Goal: Transaction & Acquisition: Book appointment/travel/reservation

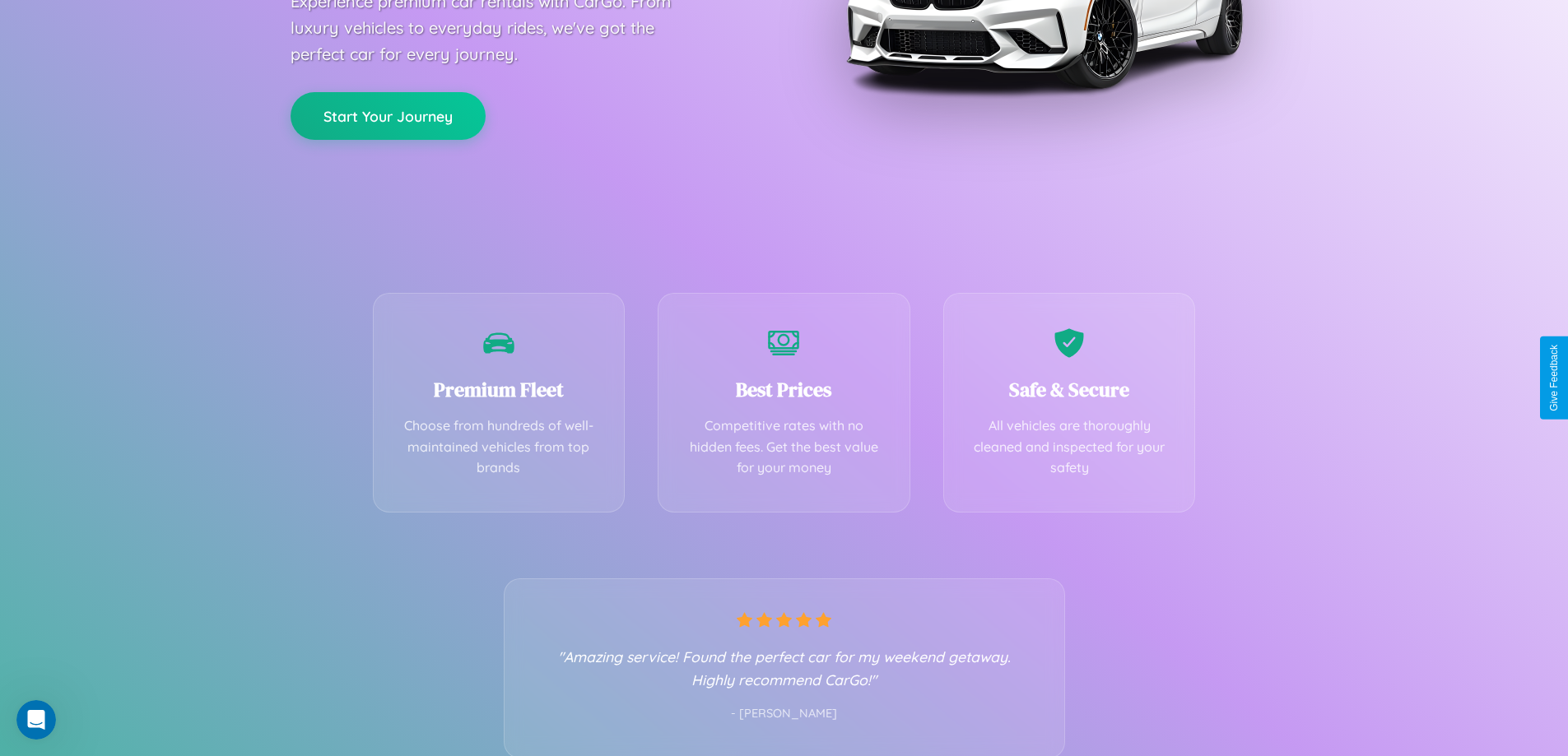
scroll to position [324, 0]
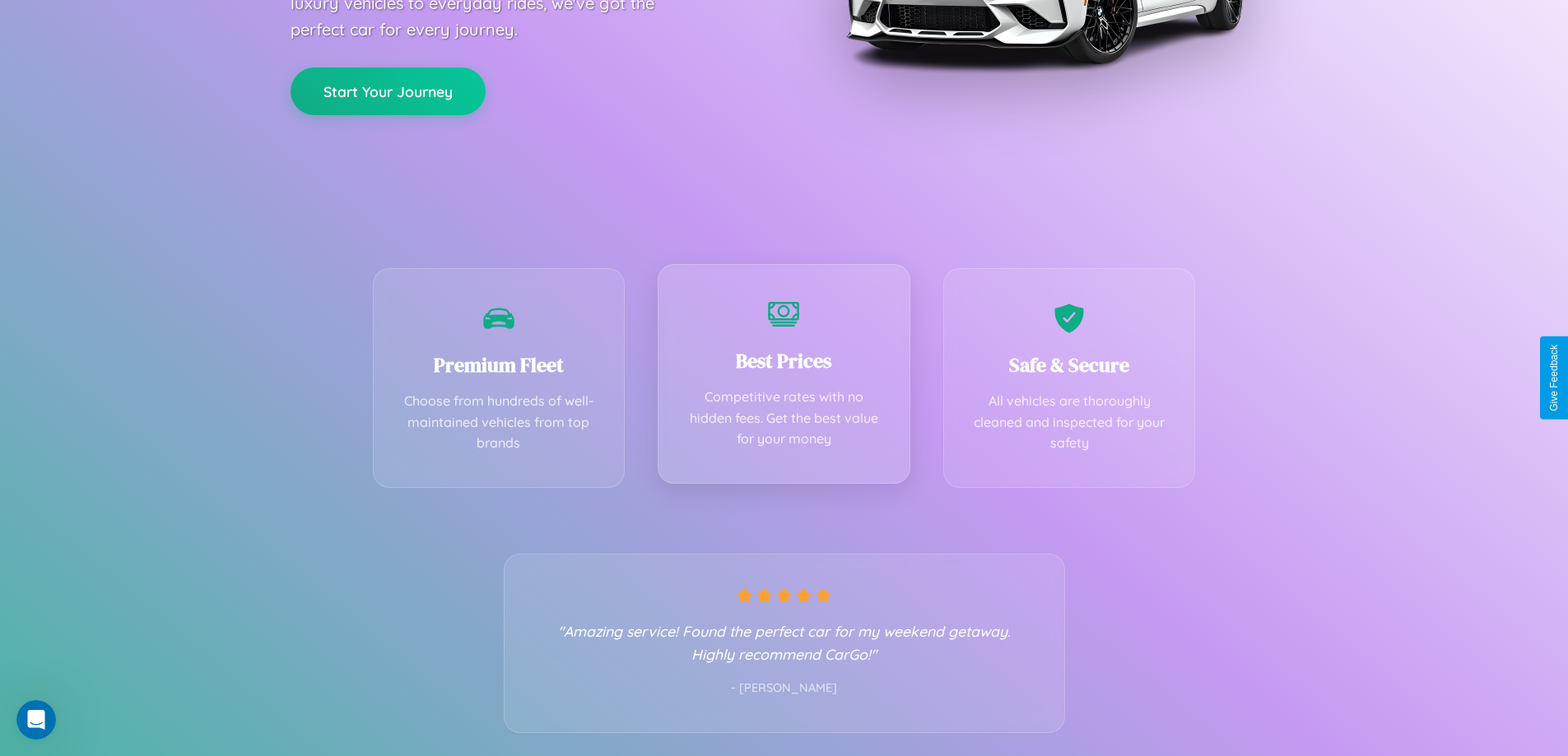
click at [784, 378] on div "Best Prices Competitive rates with no hidden fees. Get the best value for your …" at bounding box center [784, 375] width 253 height 220
click at [387, 90] on button "Start Your Journey" at bounding box center [388, 89] width 195 height 47
click at [387, 89] on button "Start Your Journey" at bounding box center [388, 89] width 195 height 47
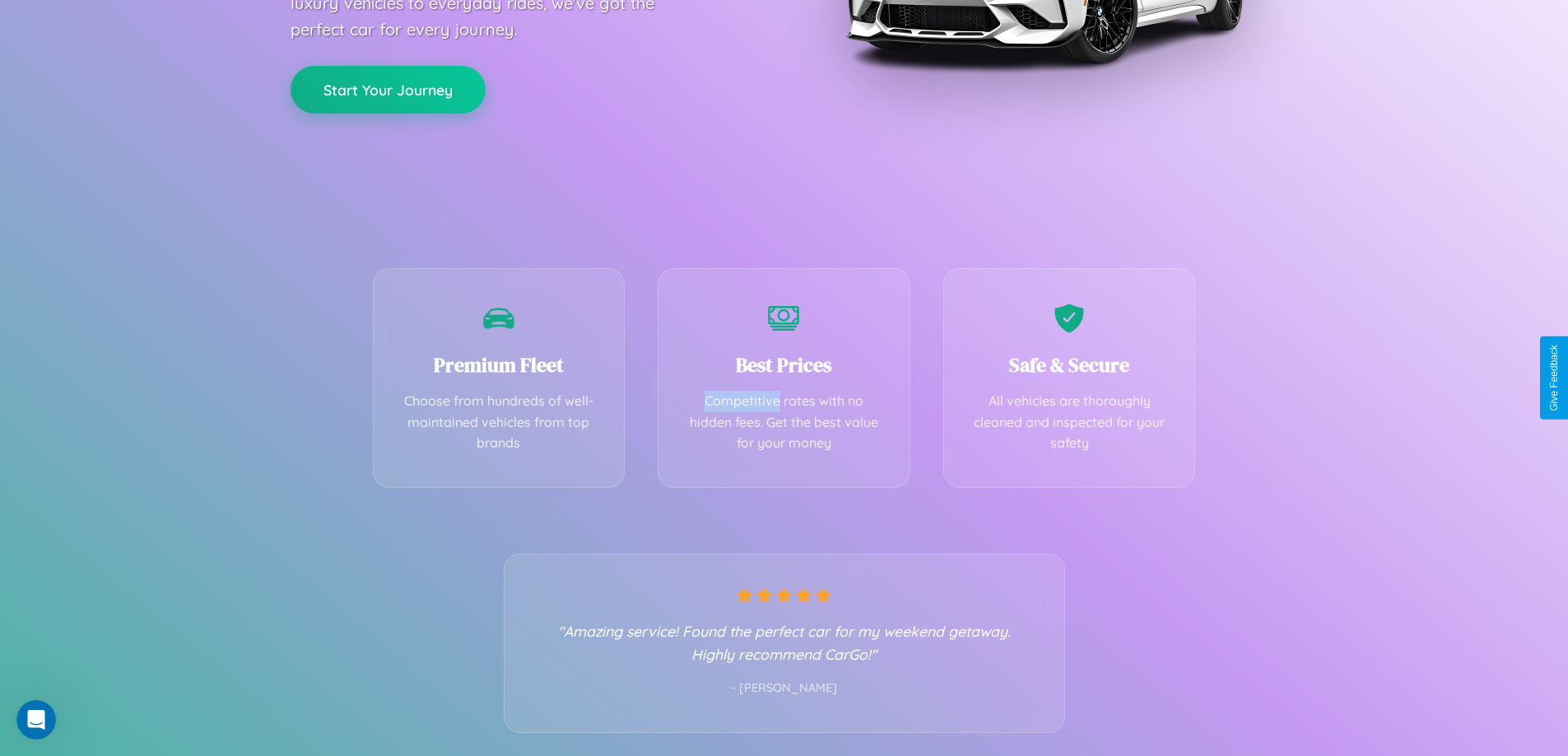
click at [387, 89] on button "Start Your Journey" at bounding box center [388, 89] width 195 height 47
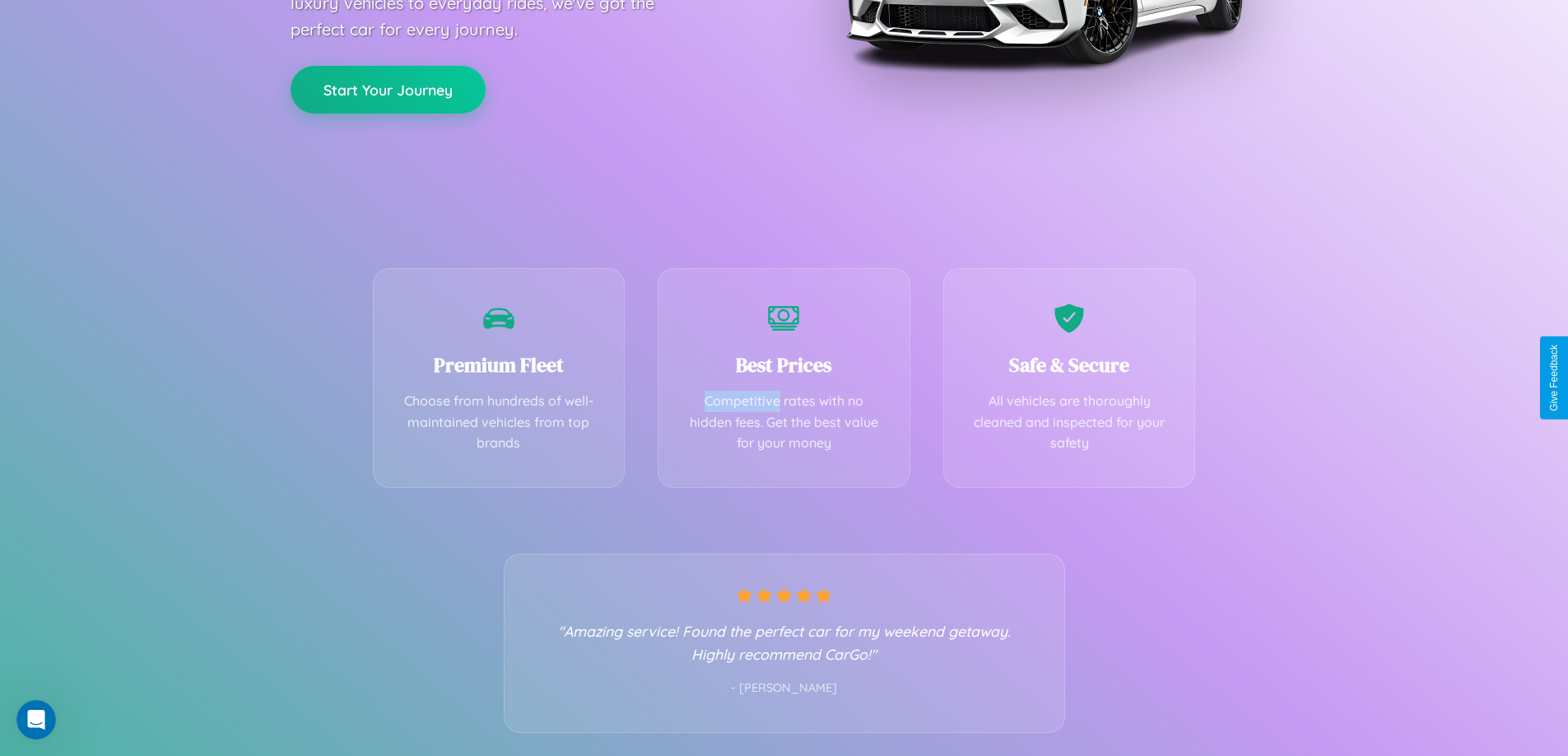
click at [387, 89] on button "Start Your Journey" at bounding box center [388, 89] width 195 height 47
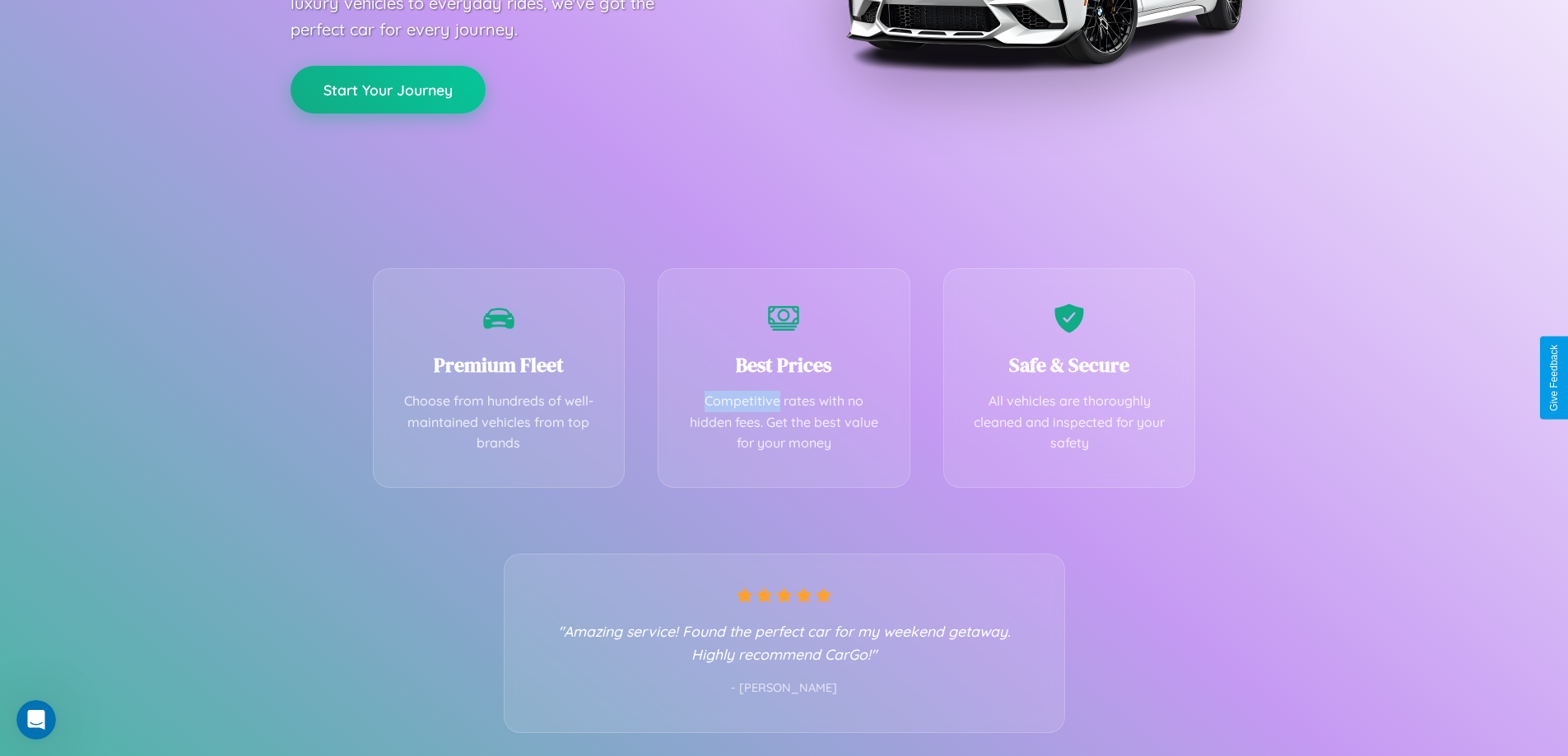
click at [387, 89] on button "Start Your Journey" at bounding box center [388, 89] width 195 height 47
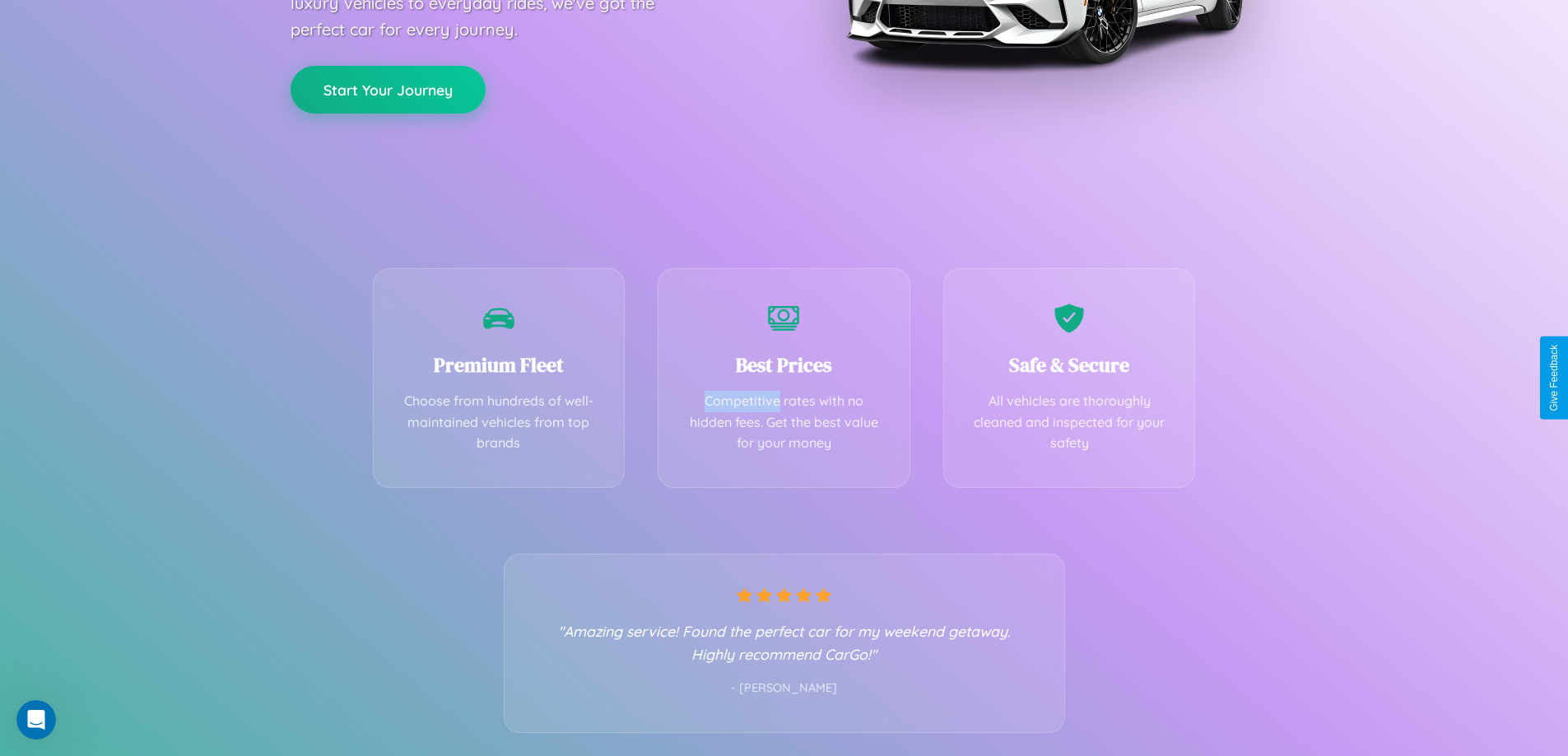
click at [387, 89] on button "Start Your Journey" at bounding box center [388, 89] width 195 height 47
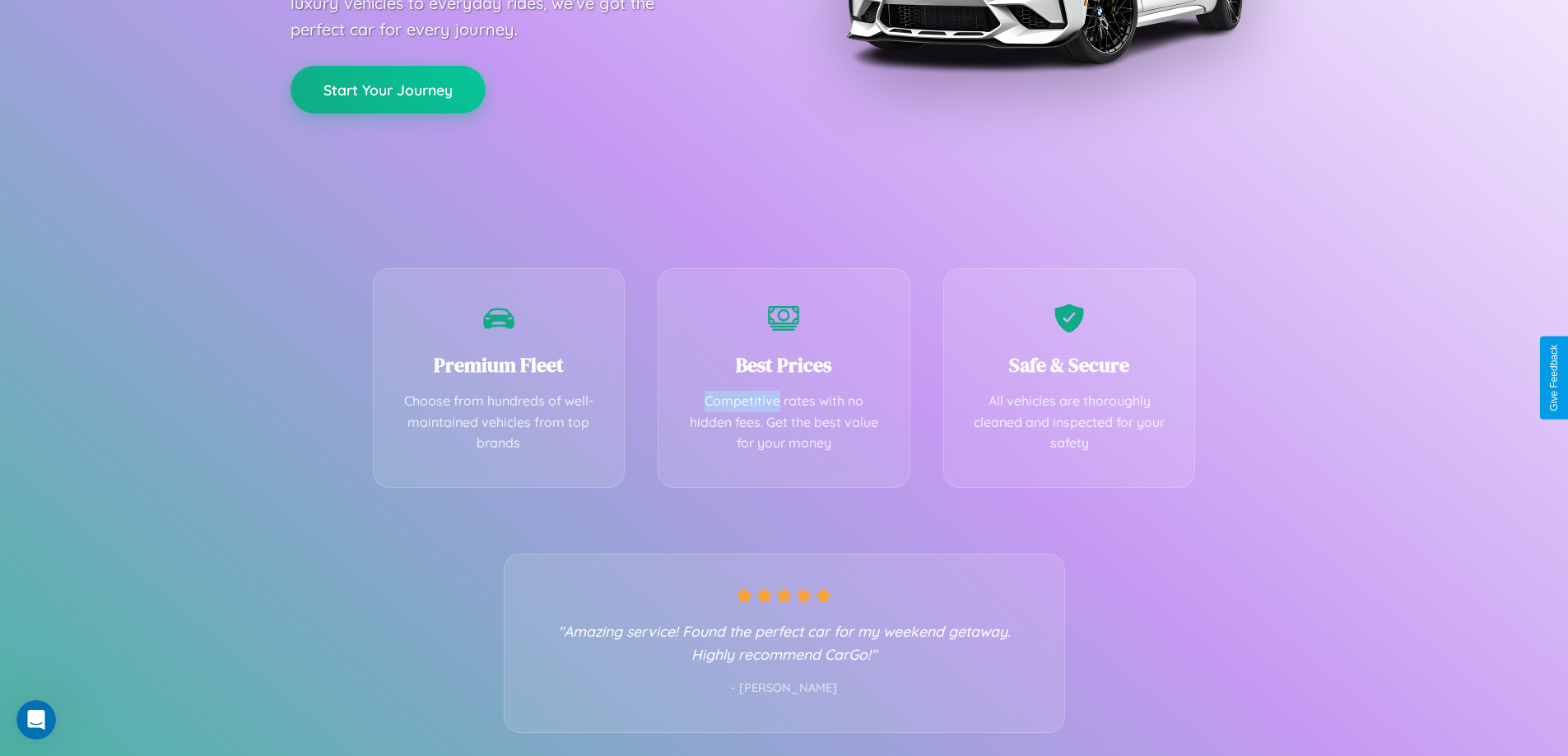
click at [387, 89] on button "Start Your Journey" at bounding box center [388, 89] width 195 height 47
